Goal: Navigation & Orientation: Understand site structure

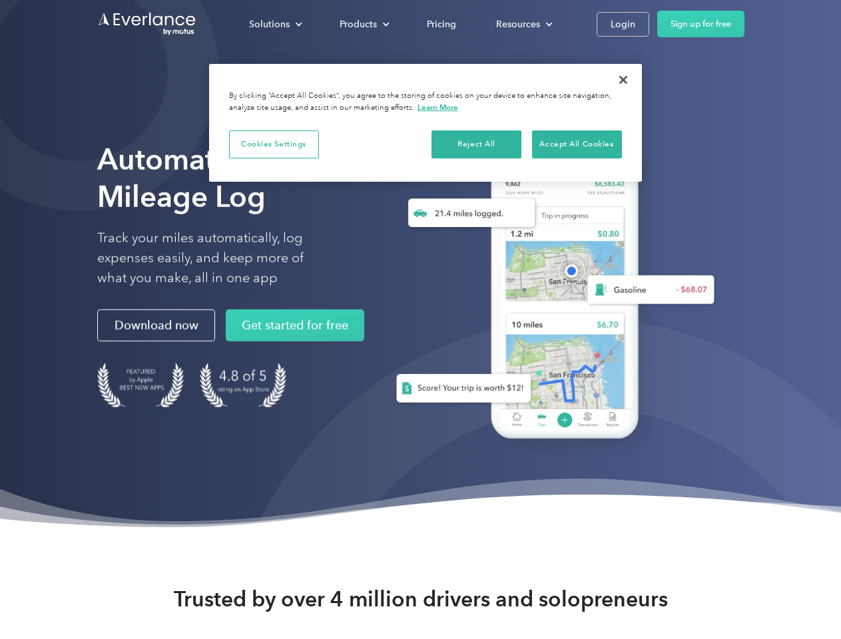
click at [275, 24] on div "Solutions" at bounding box center [269, 24] width 41 height 17
click at [363, 24] on div "Products" at bounding box center [358, 24] width 37 height 17
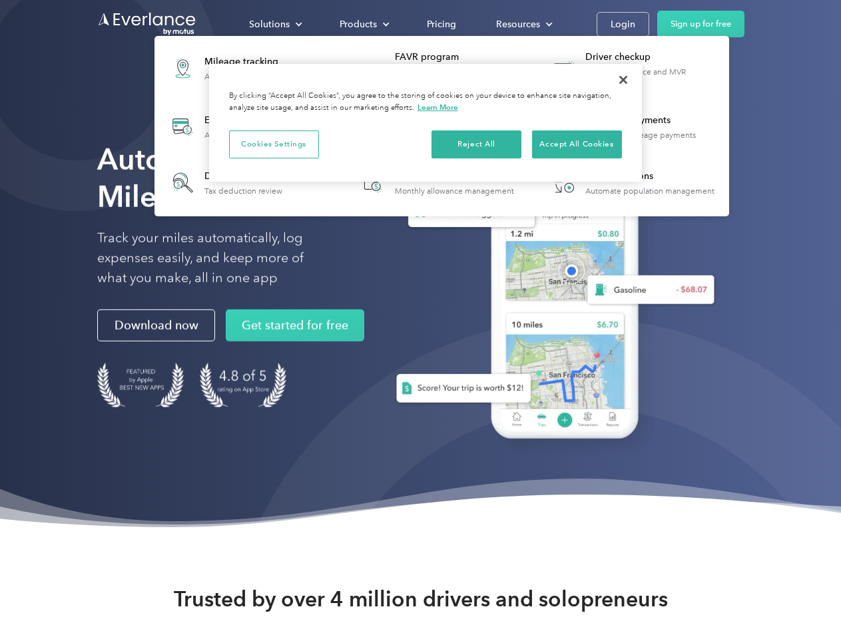
click at [523, 24] on div "Resources" at bounding box center [518, 24] width 44 height 17
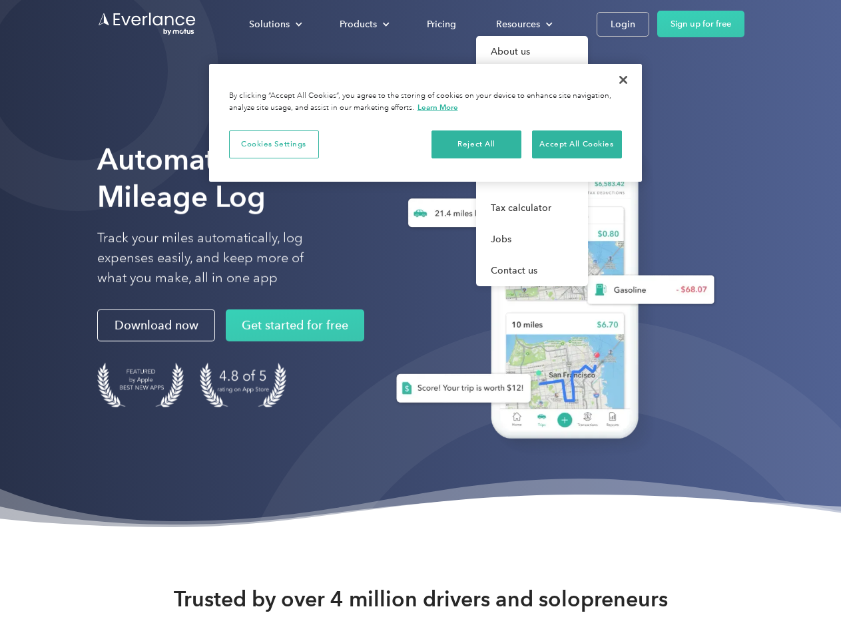
click at [274, 144] on button "Cookies Settings" at bounding box center [274, 145] width 90 height 28
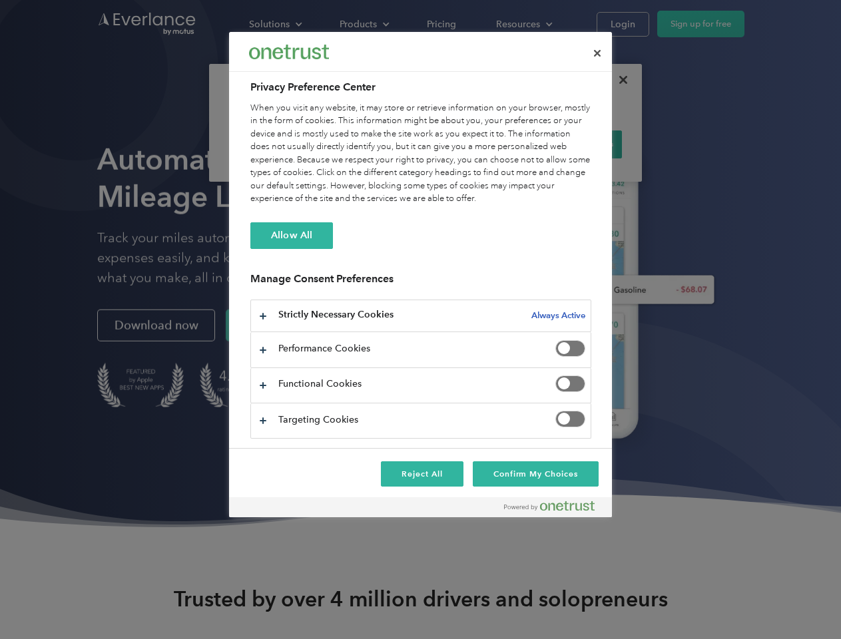
click at [477, 144] on div "When you visit any website, it may store or retrieve information on your browse…" at bounding box center [420, 154] width 341 height 104
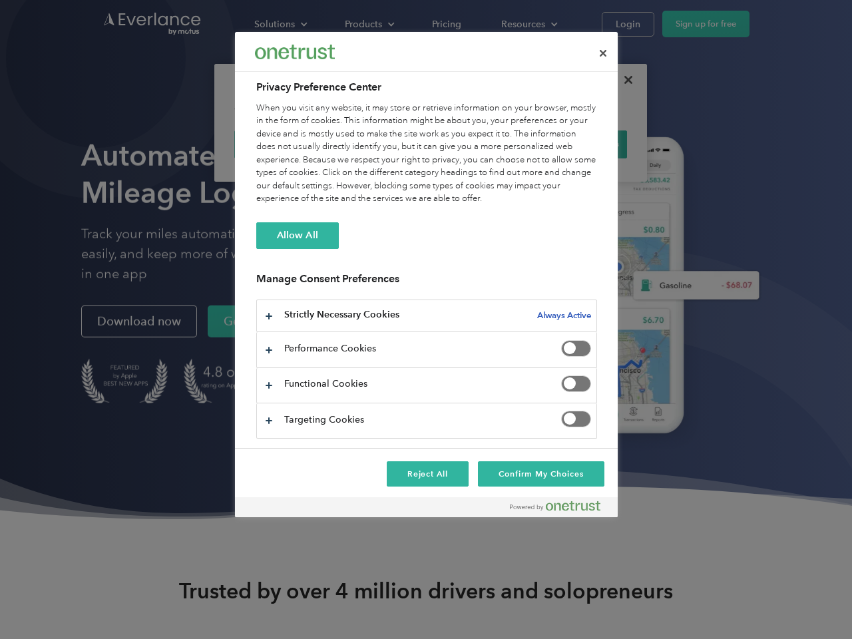
click at [577, 144] on div "When you visit any website, it may store or retrieve information on your browse…" at bounding box center [426, 154] width 341 height 104
click at [623, 80] on div at bounding box center [426, 319] width 852 height 639
